Goal: Complete application form

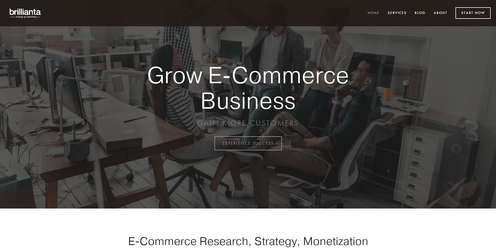
scroll to position [1408, 0]
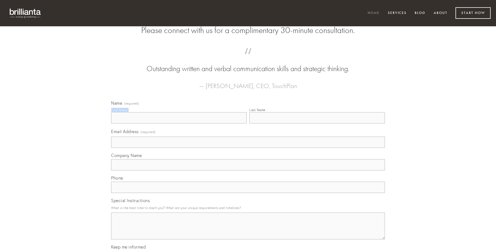
type input "[PERSON_NAME]"
click at [317, 124] on input "Last Name" at bounding box center [317, 117] width 136 height 11
type input "[PERSON_NAME]"
click at [248, 148] on input "Email Address (required)" at bounding box center [248, 142] width 274 height 11
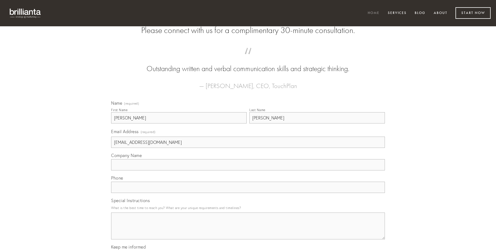
type input "[EMAIL_ADDRESS][DOMAIN_NAME]"
click at [248, 171] on input "Company Name" at bounding box center [248, 164] width 274 height 11
type input "cena"
click at [248, 193] on input "text" at bounding box center [248, 187] width 274 height 11
click at [248, 231] on textarea "Special Instructions" at bounding box center [248, 226] width 274 height 27
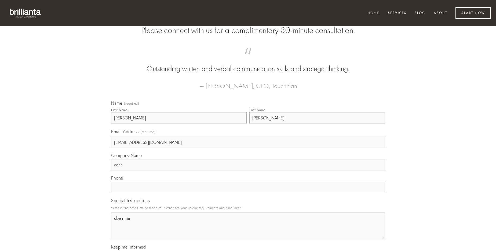
type textarea "uberrime"
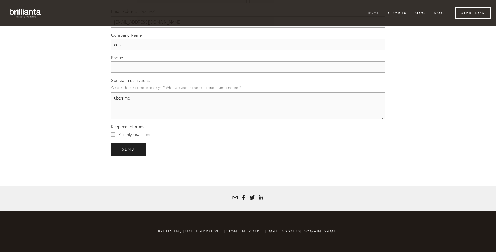
click at [129, 149] on span "send" at bounding box center [128, 149] width 13 height 5
